Goal: Register for event/course

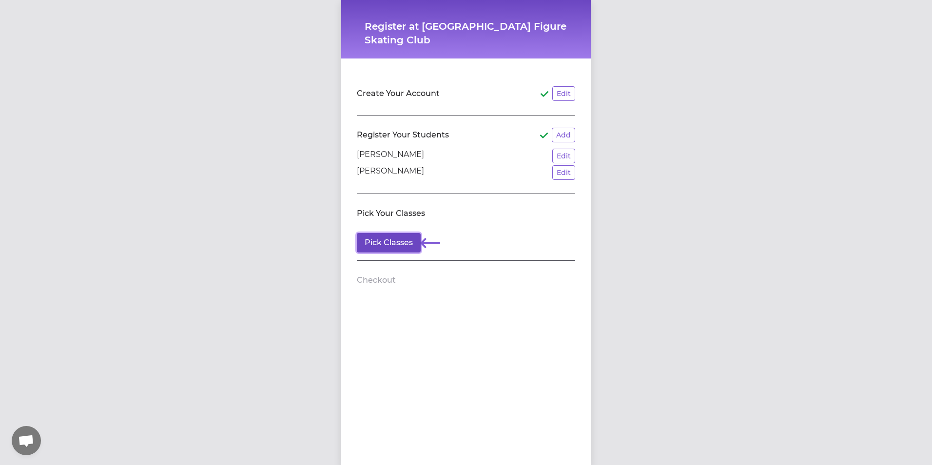
click at [396, 244] on button "Pick Classes" at bounding box center [389, 242] width 64 height 19
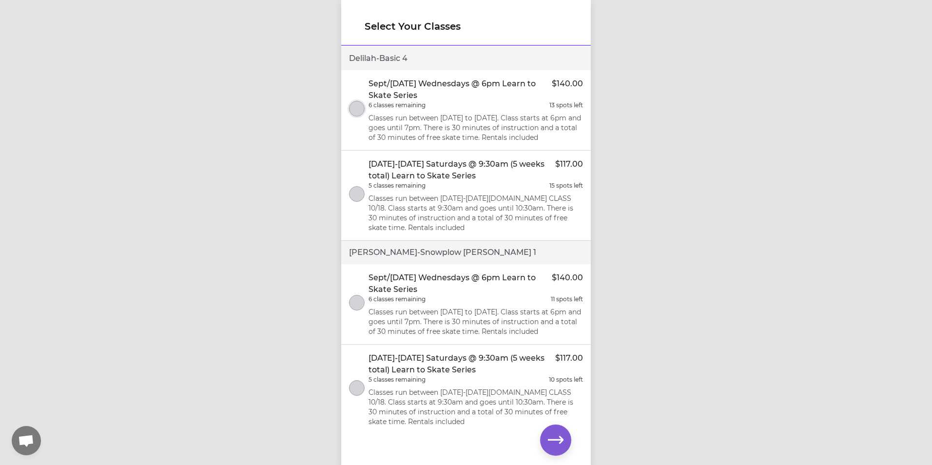
click at [358, 114] on button "select class" at bounding box center [357, 109] width 16 height 16
click at [555, 440] on icon "button" at bounding box center [556, 439] width 16 height 7
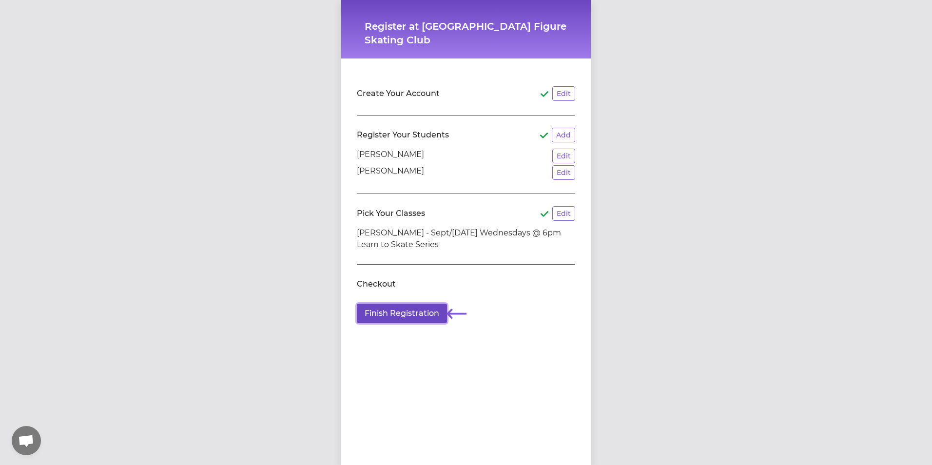
click at [393, 317] on button "Finish Registration" at bounding box center [402, 313] width 90 height 19
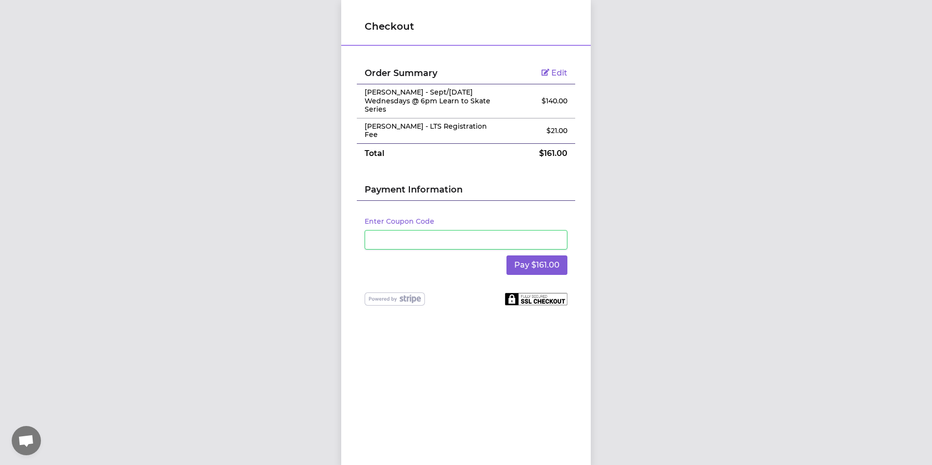
click at [465, 266] on div "Pay $161.00" at bounding box center [466, 265] width 203 height 31
click at [535, 259] on button "Pay $161.00" at bounding box center [536, 264] width 61 height 19
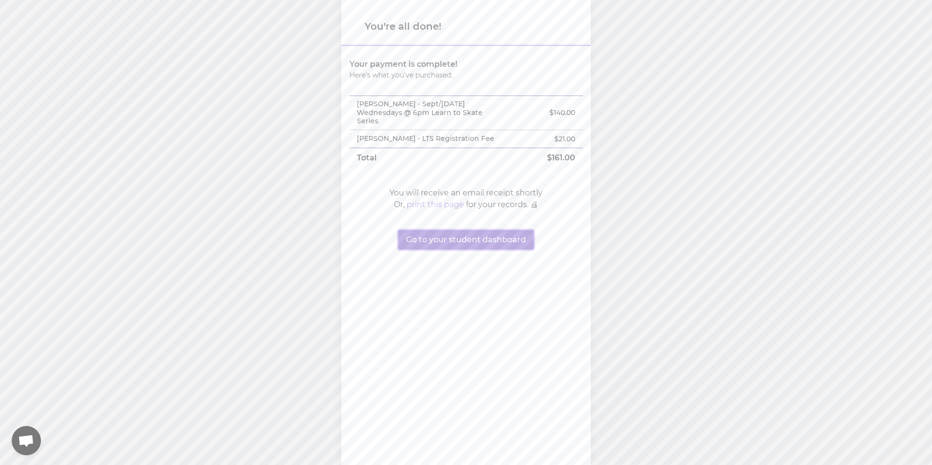
click at [466, 241] on button "Go to your student dashboard" at bounding box center [466, 239] width 136 height 19
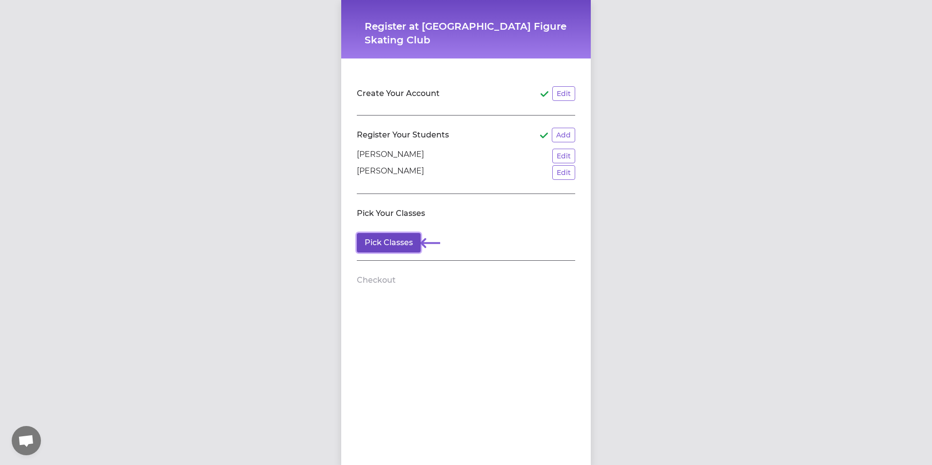
click at [369, 242] on button "Pick Classes" at bounding box center [389, 242] width 64 height 19
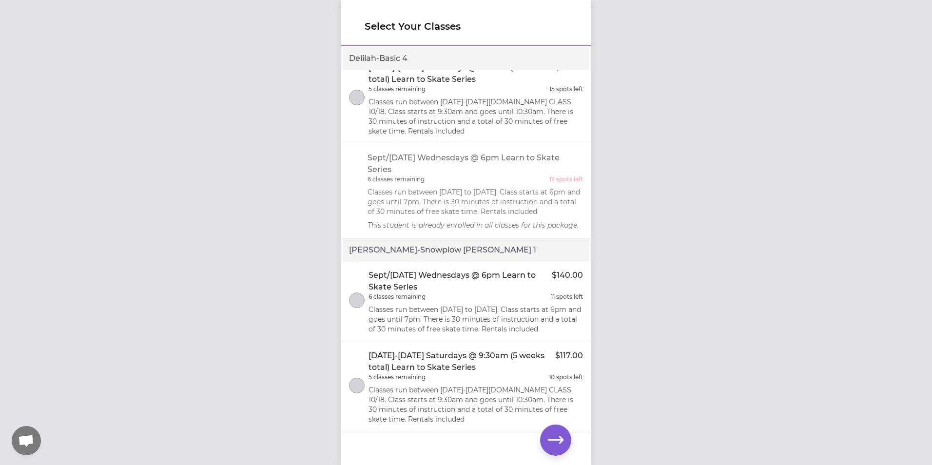
scroll to position [43, 0]
